Goal: Task Accomplishment & Management: Use online tool/utility

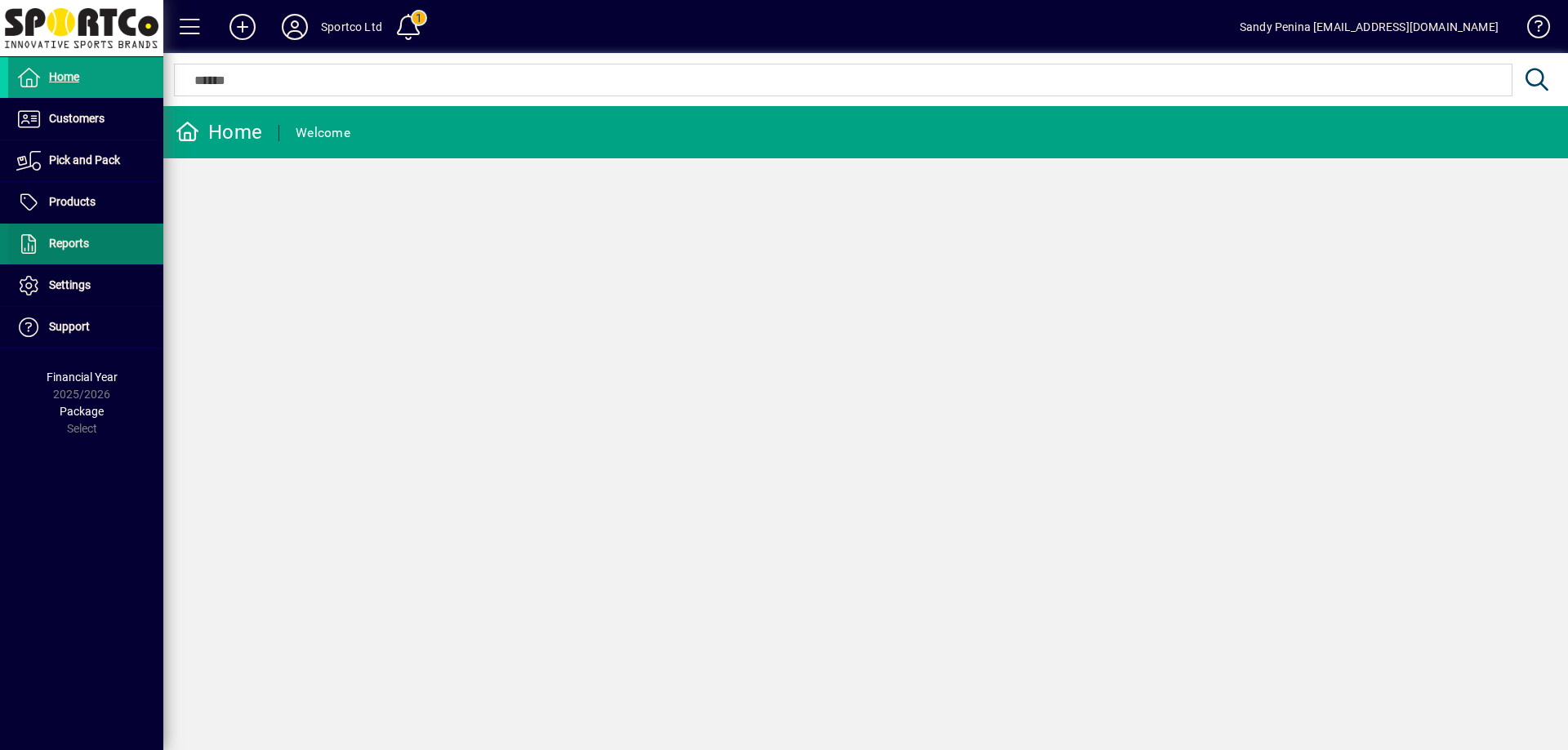
click at [79, 248] on span "Reports" at bounding box center [69, 243] width 40 height 13
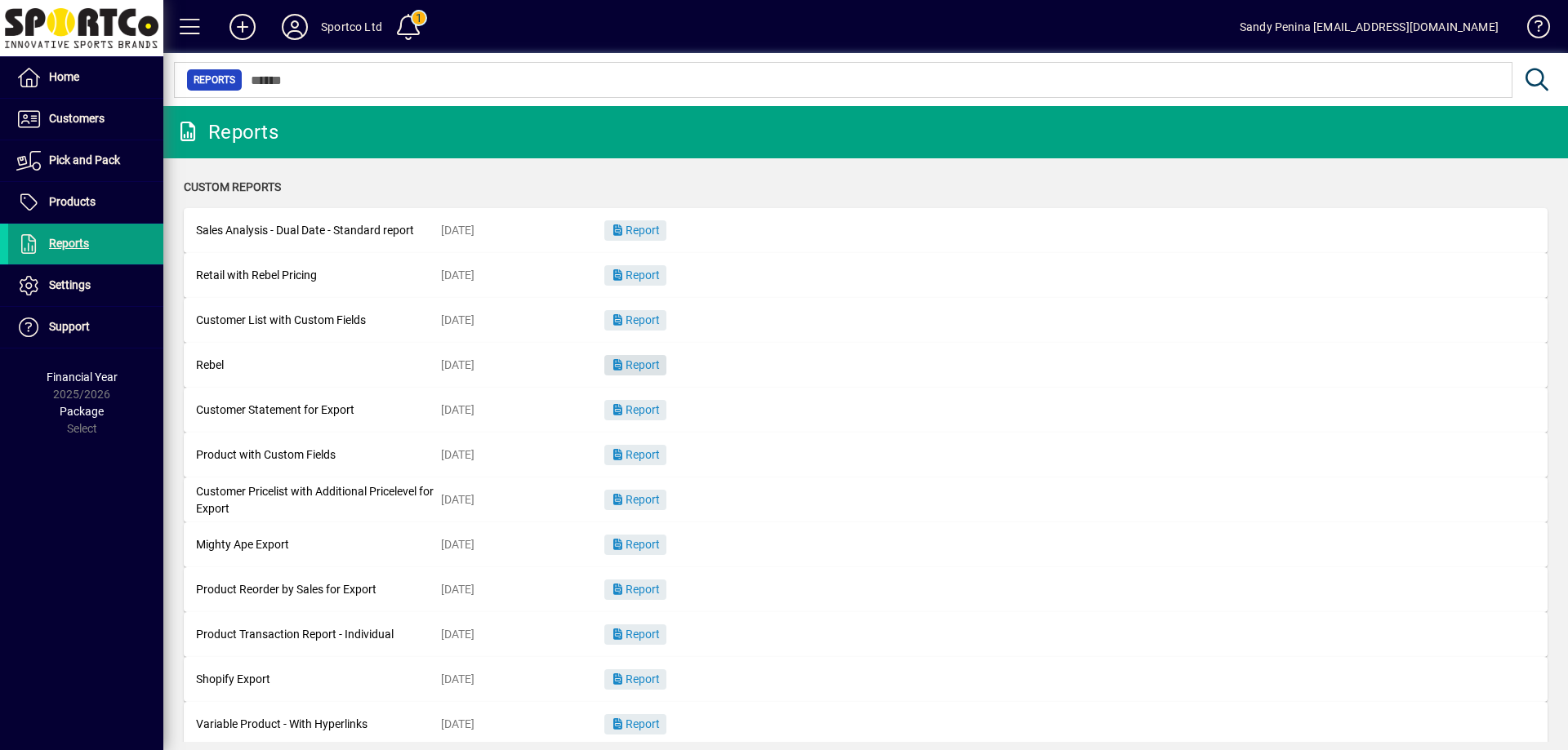
click at [637, 369] on span "Report" at bounding box center [635, 365] width 49 height 13
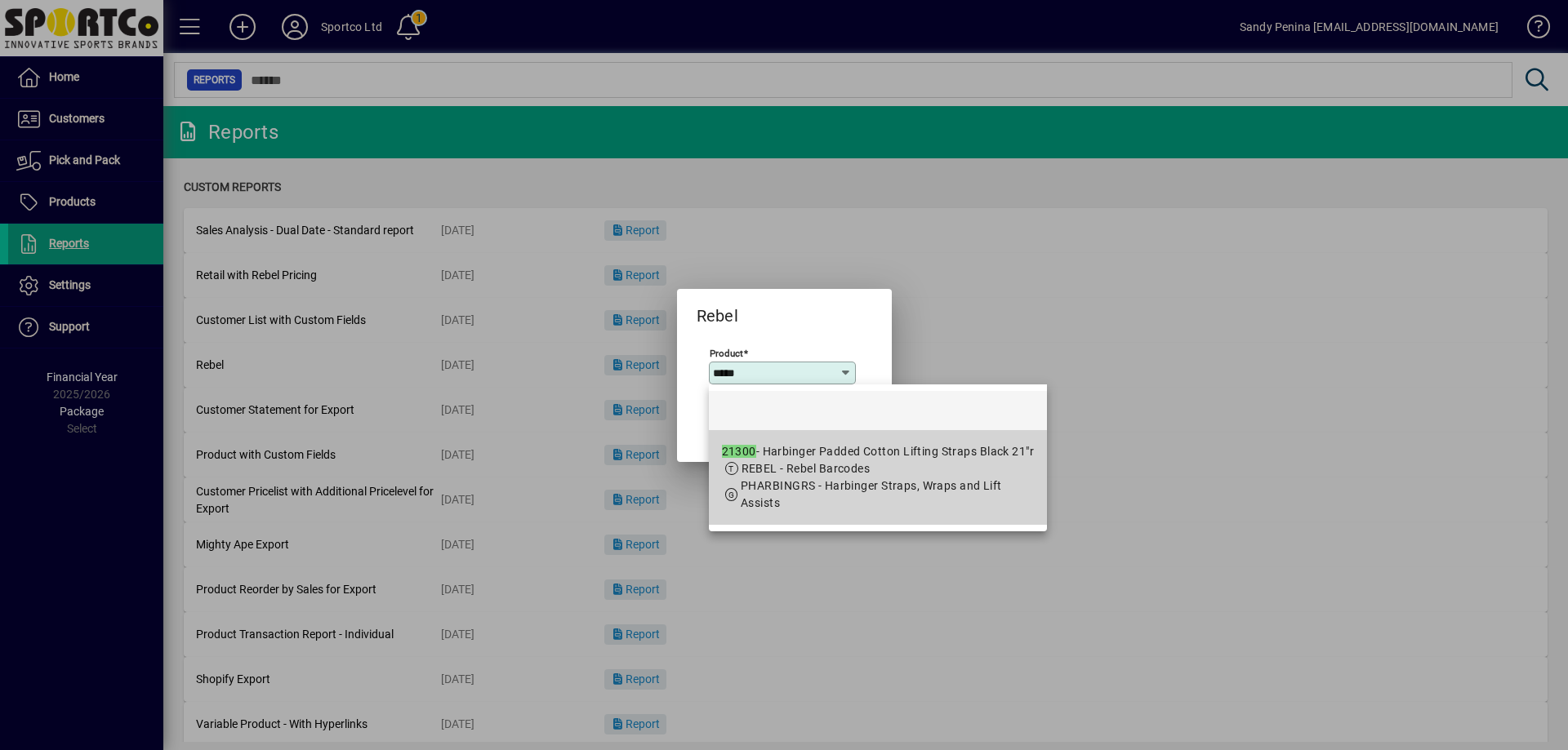
click at [818, 484] on span "PHARBINGRS - Harbinger Straps, Wraps and Lift Assists" at bounding box center [871, 494] width 261 height 30
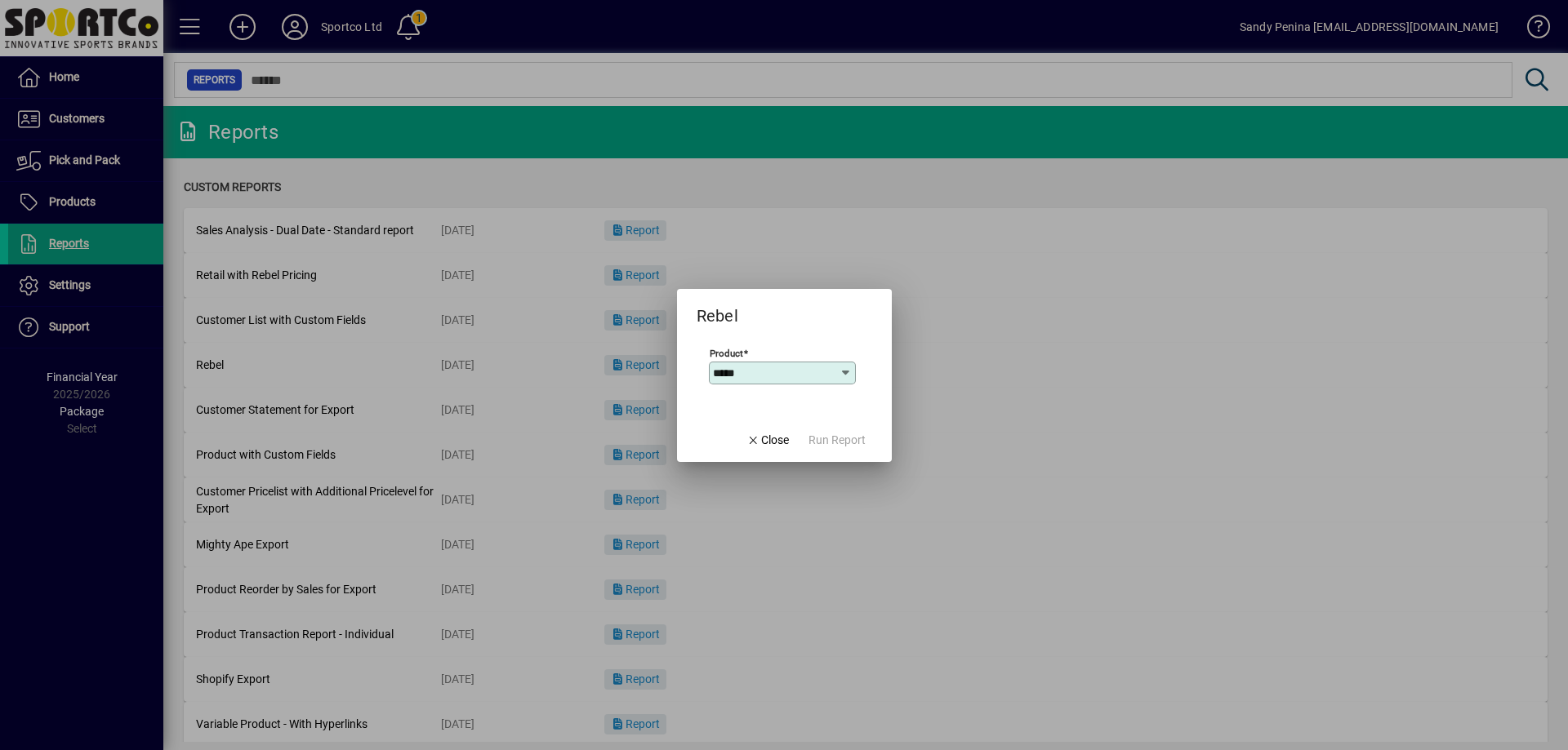
type input "**********"
click at [836, 442] on span "Run Report" at bounding box center [837, 440] width 57 height 17
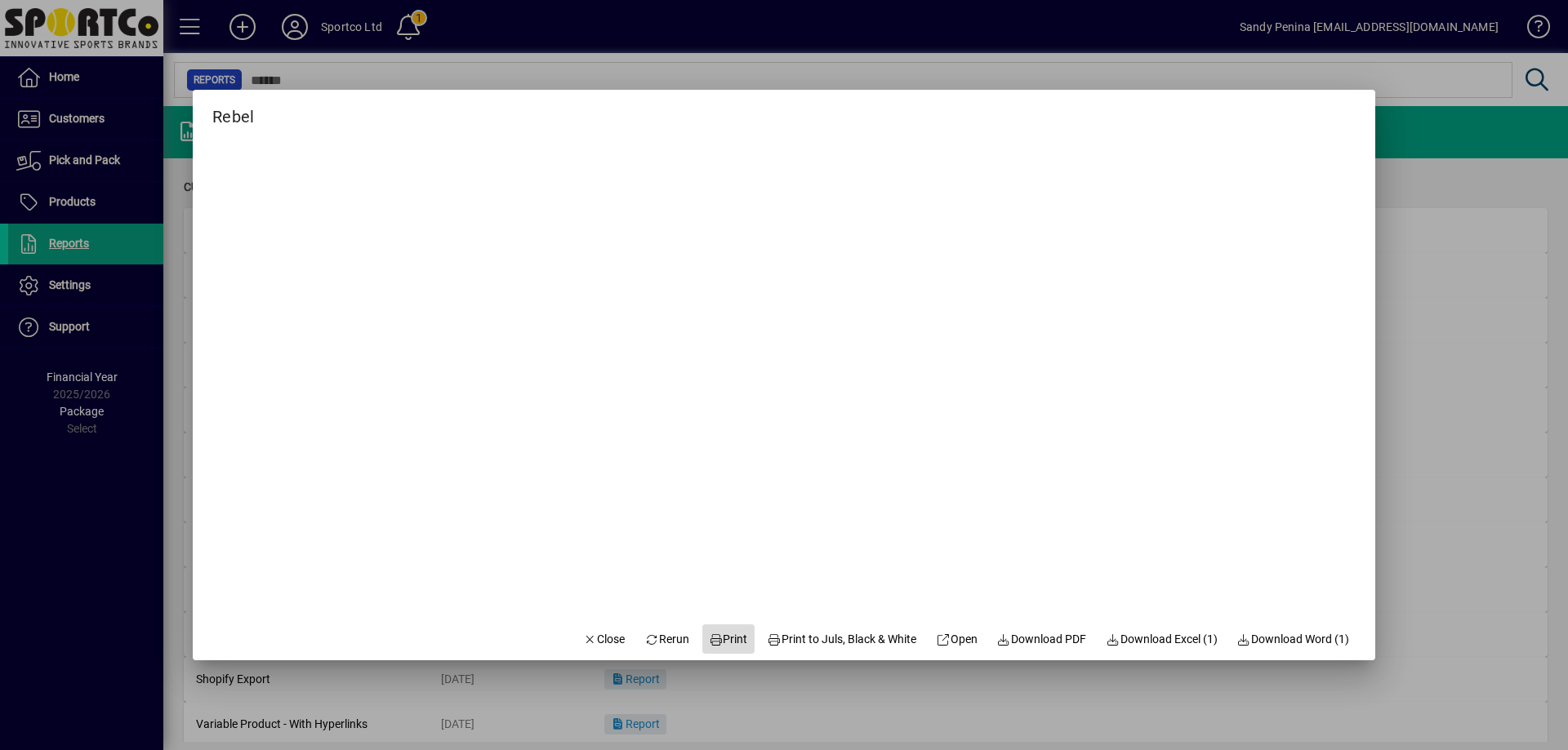
click at [728, 623] on span at bounding box center [728, 639] width 52 height 39
